Goal: Use online tool/utility: Utilize a website feature to perform a specific function

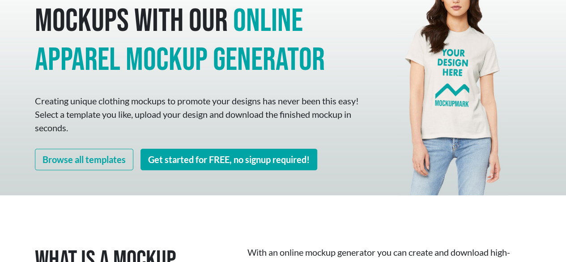
scroll to position [75, 0]
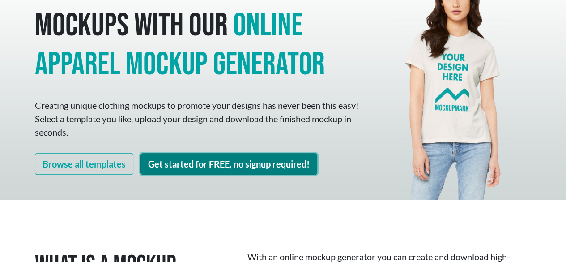
click at [263, 167] on link "Get started for FREE, no signup required!" at bounding box center [229, 163] width 177 height 21
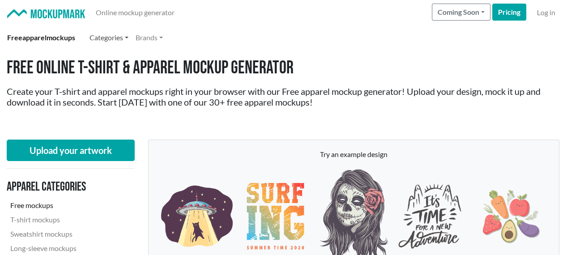
click at [128, 36] on link "Categories" at bounding box center [109, 38] width 46 height 18
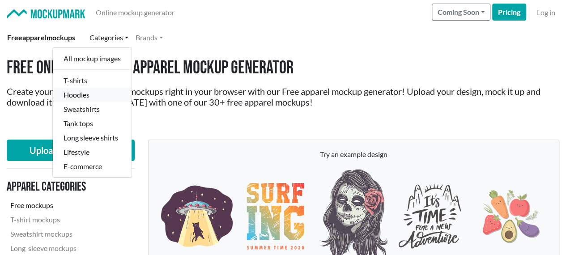
click at [79, 97] on link "Hoodies" at bounding box center [92, 95] width 79 height 14
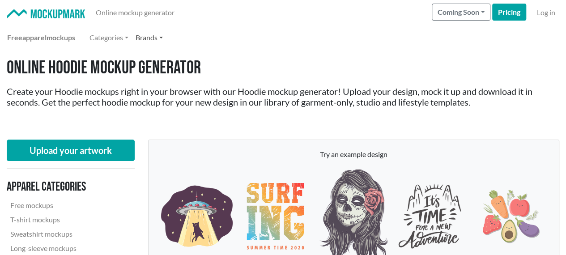
click at [146, 40] on link "Brands" at bounding box center [149, 38] width 34 height 18
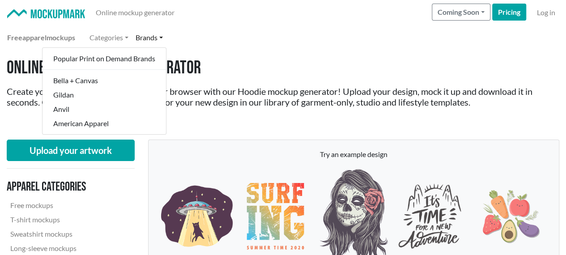
click at [146, 40] on link "Brands" at bounding box center [149, 38] width 34 height 18
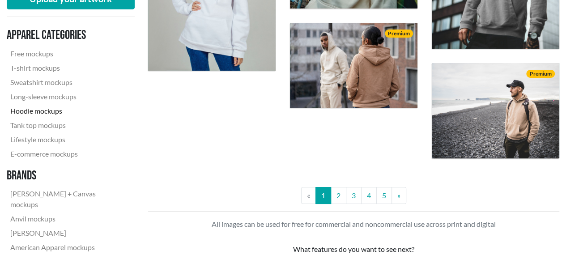
scroll to position [1590, 0]
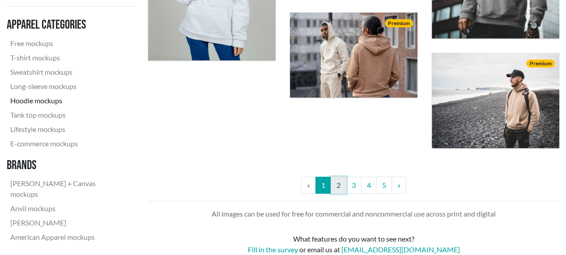
click at [336, 187] on link "2" at bounding box center [339, 185] width 16 height 17
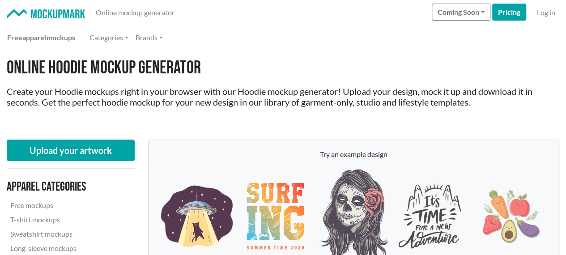
scroll to position [0, 0]
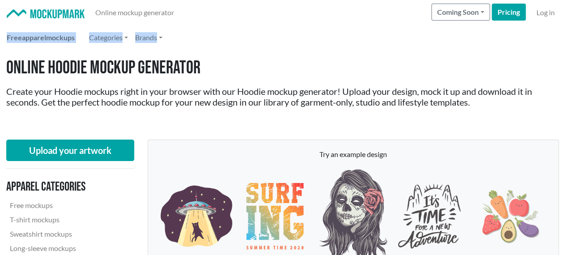
drag, startPoint x: 566, startPoint y: 20, endPoint x: 555, endPoint y: 37, distance: 20.1
click at [555, 37] on header "Online mockup generator Coming Soon Pricing Log in Free apparel mockups Categor…" at bounding box center [283, 25] width 566 height 50
click at [555, 37] on div "Free apparel mockups Categories All mockup images T-shirts Hoodies Sweatshirts …" at bounding box center [283, 38] width 552 height 18
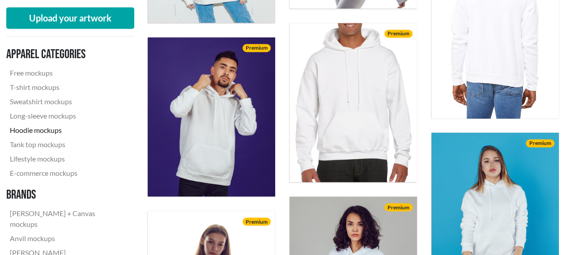
scroll to position [375, 0]
